Goal: Task Accomplishment & Management: Manage account settings

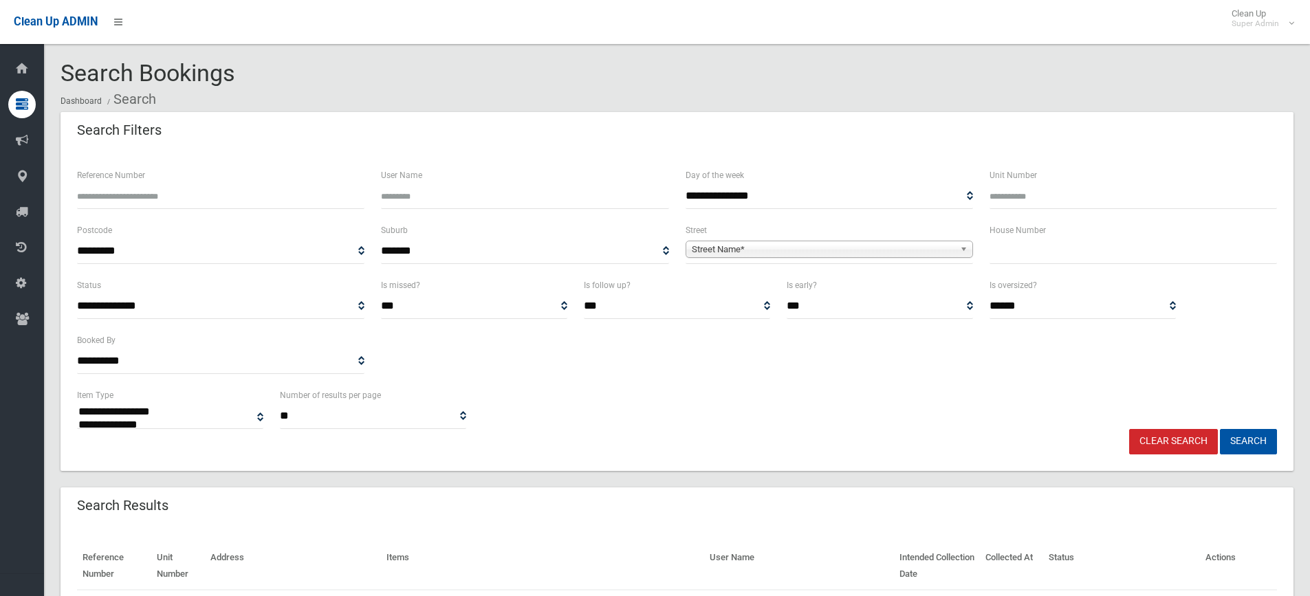
select select
click at [1049, 268] on div "House Number" at bounding box center [1133, 249] width 304 height 55
click at [1048, 254] on input "text" at bounding box center [1133, 251] width 287 height 25
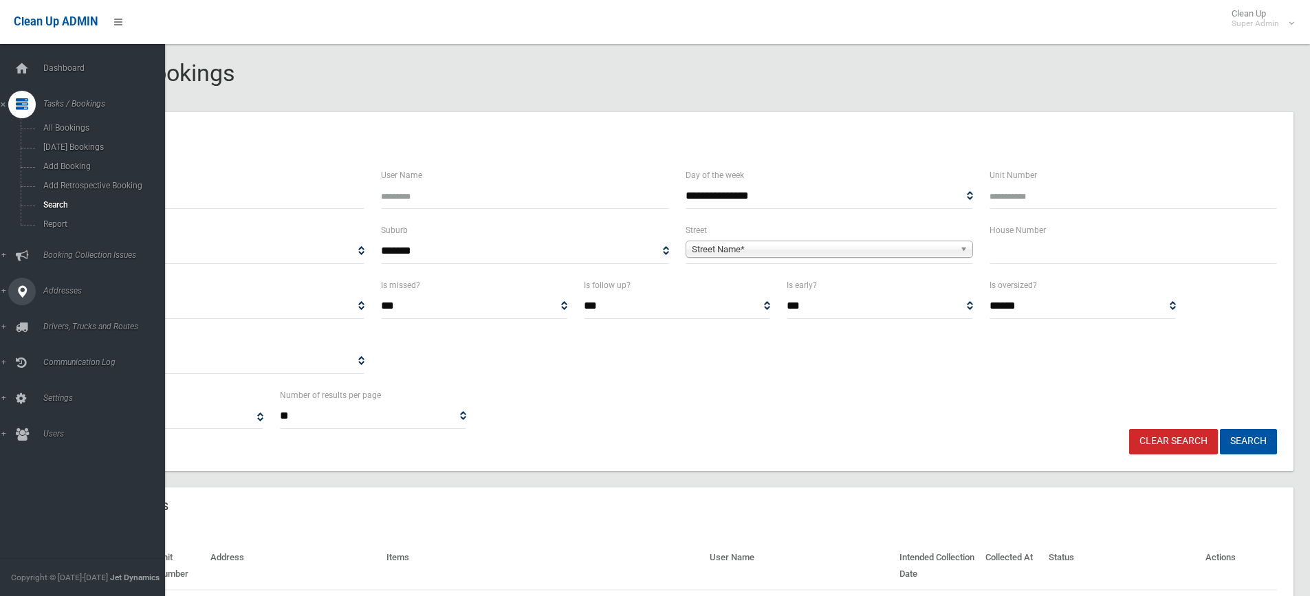
click at [18, 292] on icon at bounding box center [22, 292] width 12 height 28
click at [61, 194] on link "All Addresses" at bounding box center [87, 199] width 175 height 19
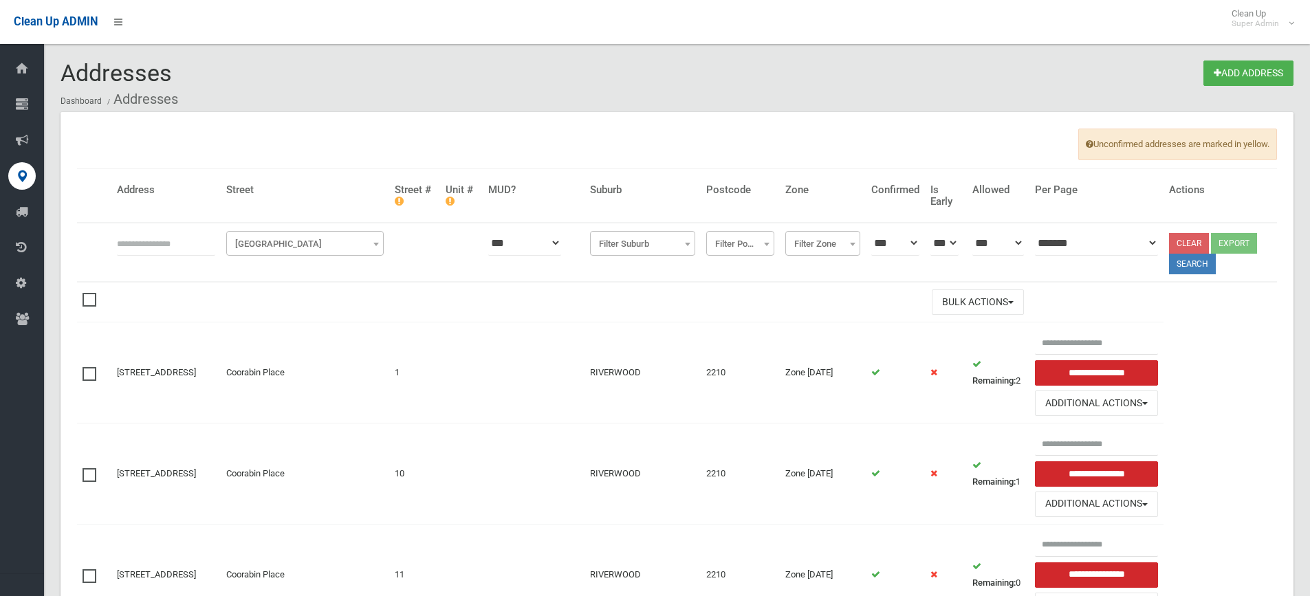
click at [186, 237] on input "text" at bounding box center [166, 242] width 98 height 25
type input "**********"
click button at bounding box center [0, 0] width 0 height 0
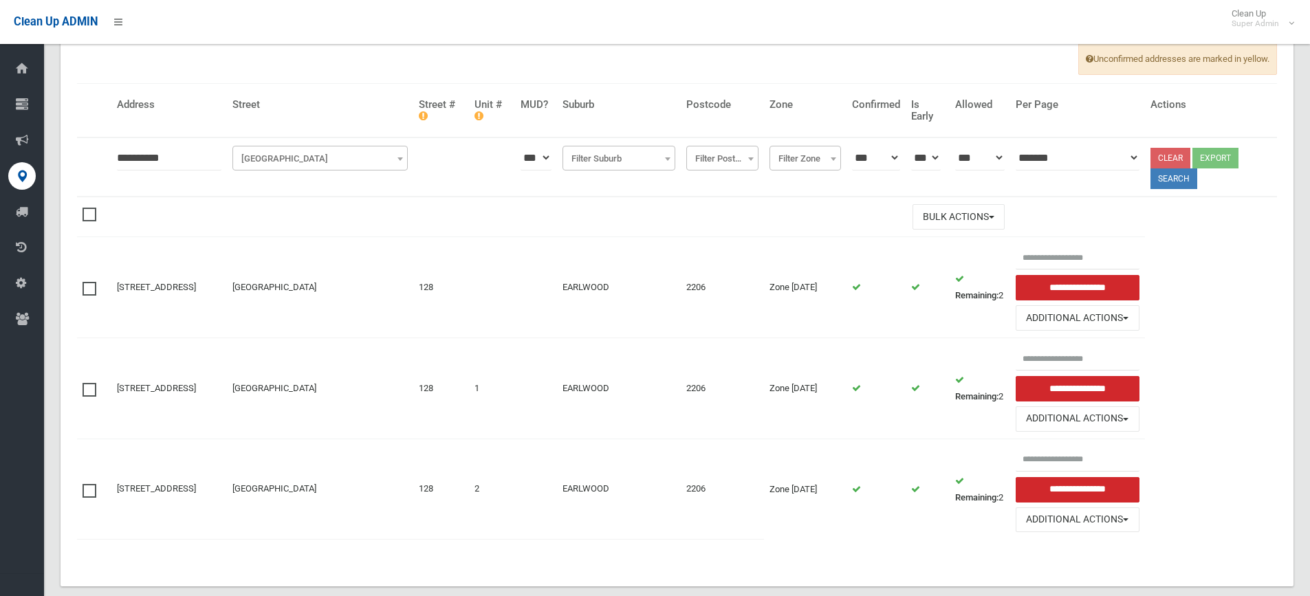
scroll to position [109, 0]
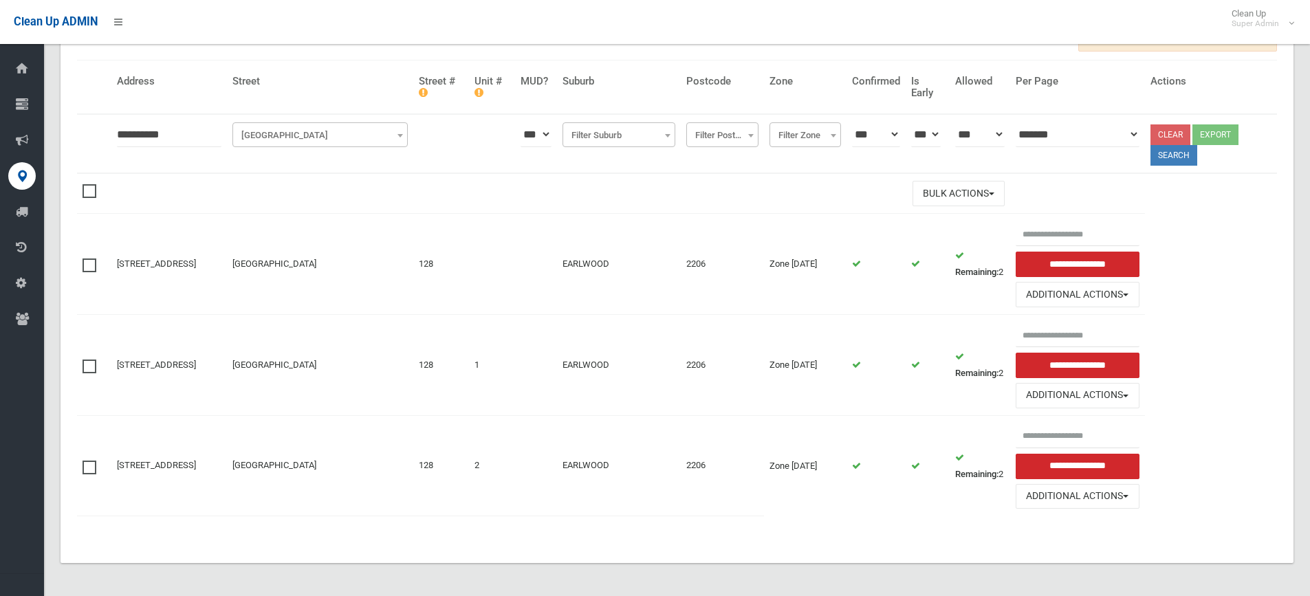
click at [89, 360] on span at bounding box center [93, 360] width 21 height 0
click at [85, 461] on span at bounding box center [93, 461] width 21 height 0
click at [972, 199] on button "Bulk Actions" at bounding box center [959, 193] width 92 height 25
click at [964, 218] on link "Delete Selected" at bounding box center [995, 221] width 164 height 23
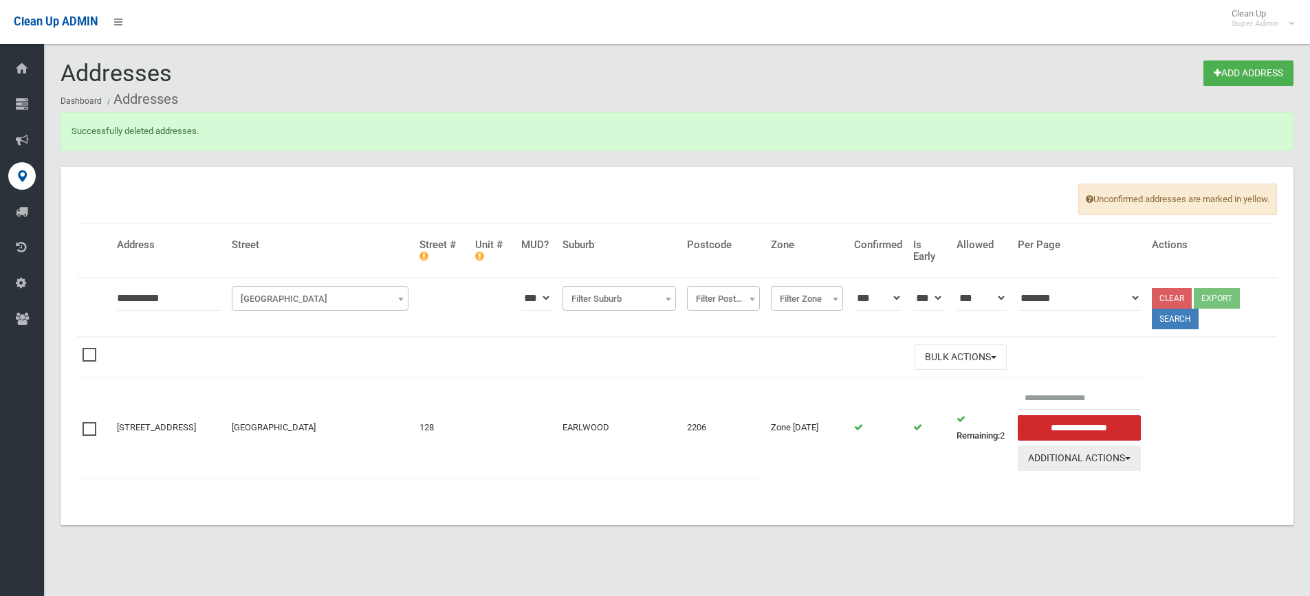
click at [1115, 465] on button "Additional Actions" at bounding box center [1080, 458] width 124 height 25
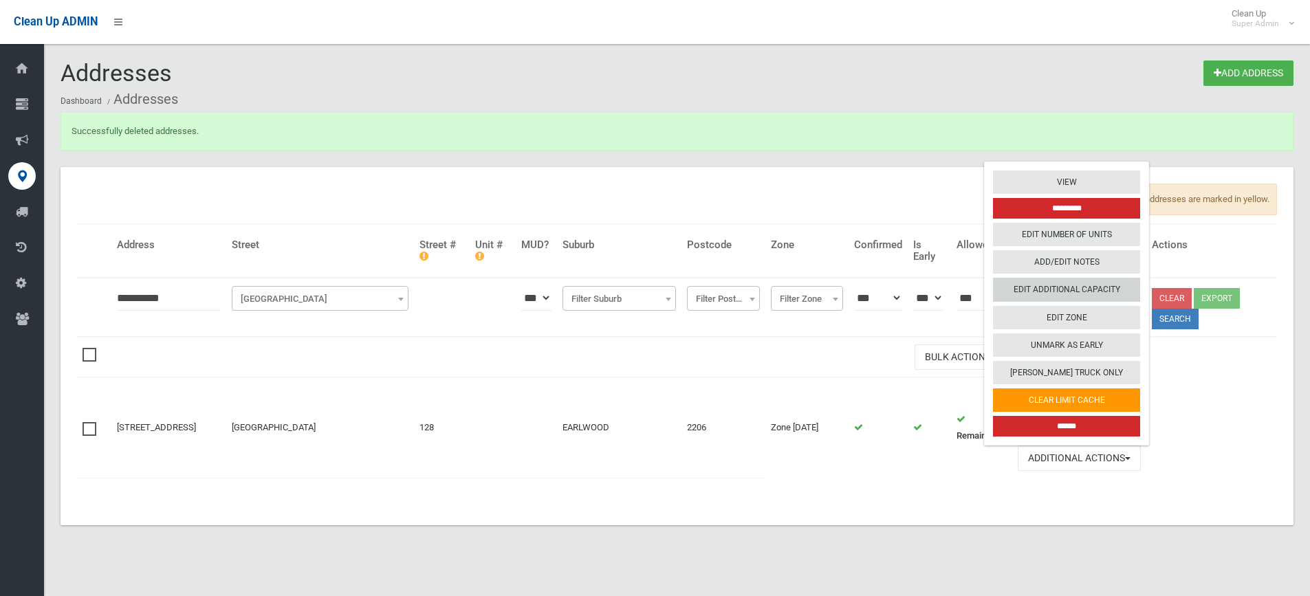
click at [1079, 287] on link "Edit Additional Capacity" at bounding box center [1066, 290] width 147 height 23
